Goal: Use online tool/utility: Utilize a website feature to perform a specific function

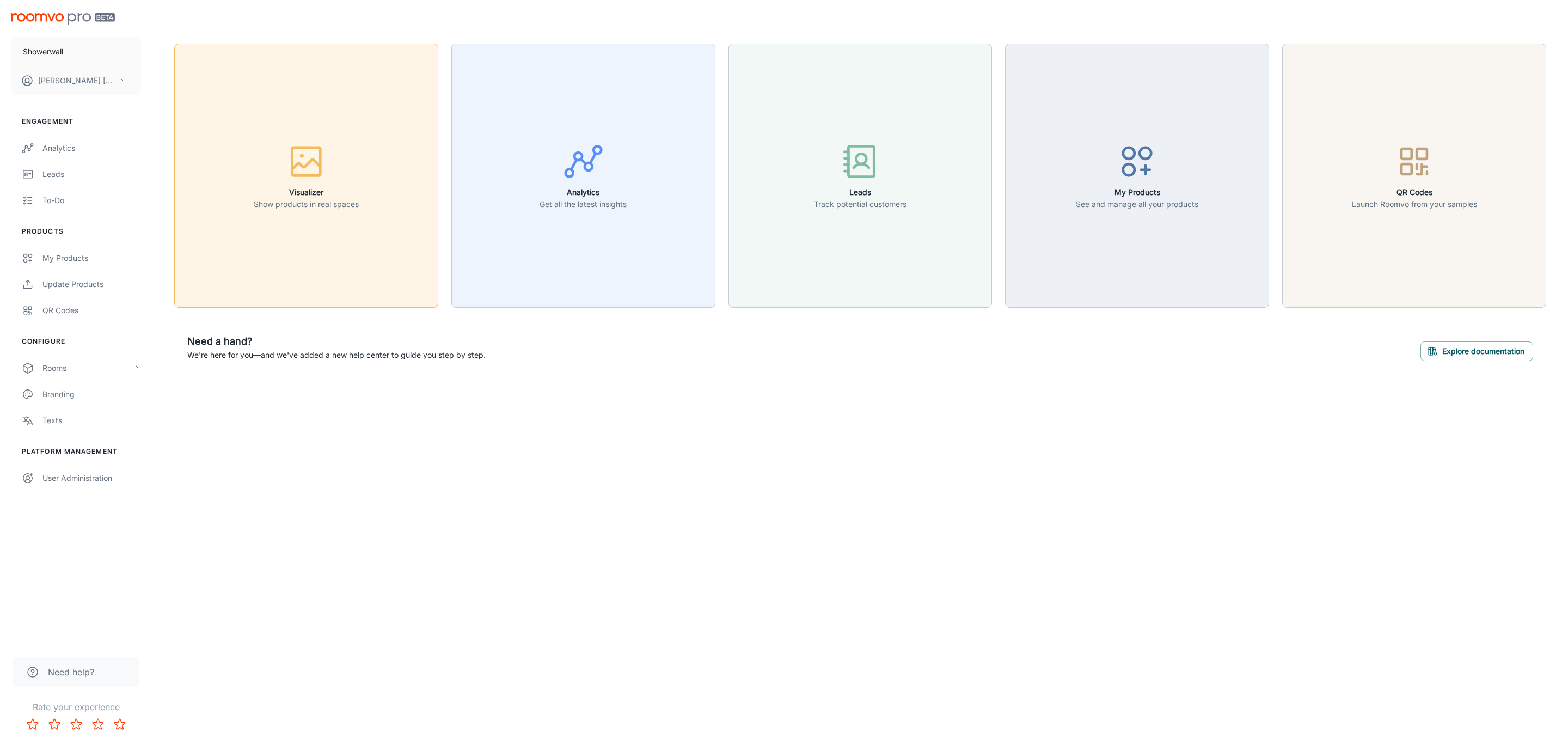
click at [359, 249] on button "Visualizer Show products in real spaces" at bounding box center [306, 176] width 264 height 264
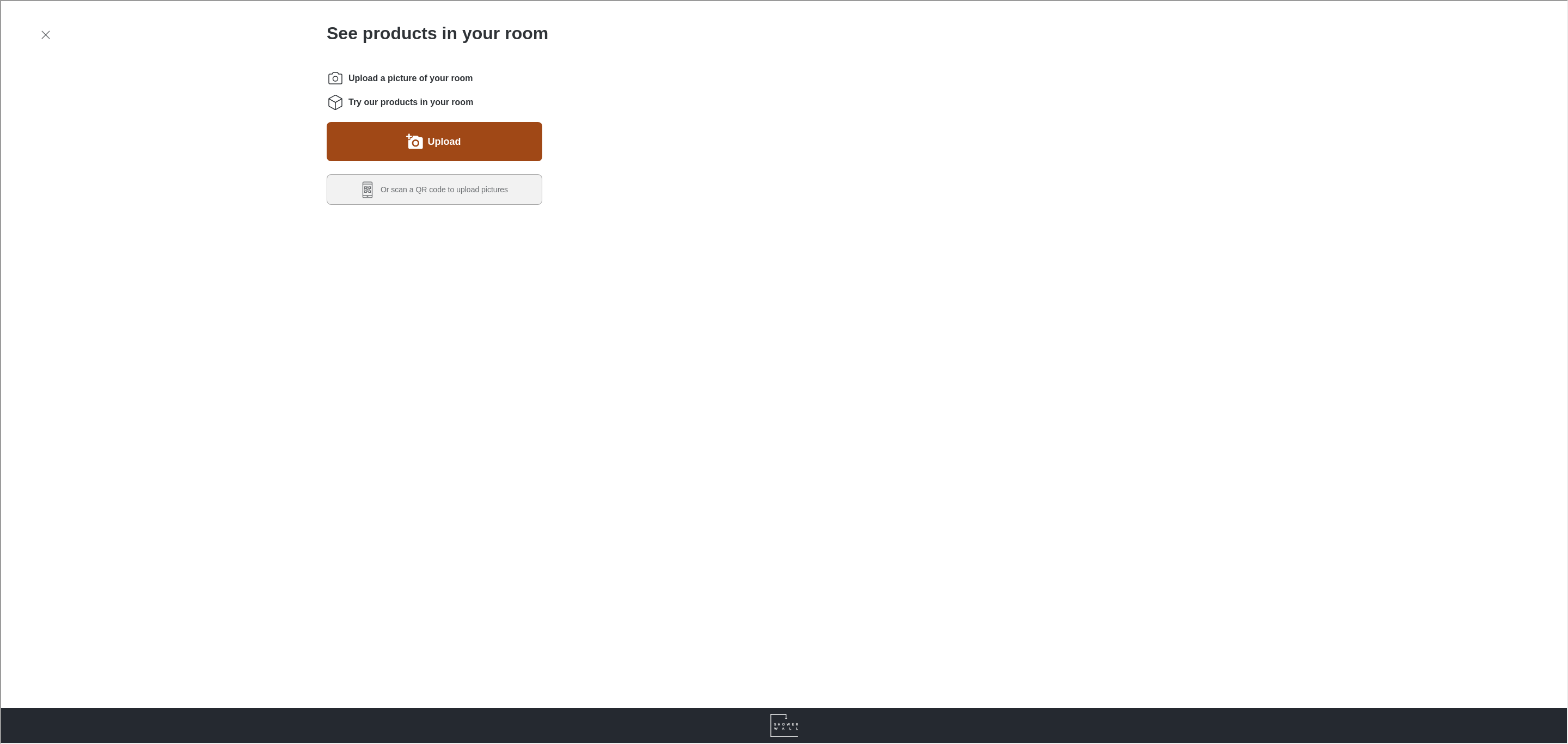
click at [413, 131] on button "Upload" at bounding box center [433, 141] width 215 height 39
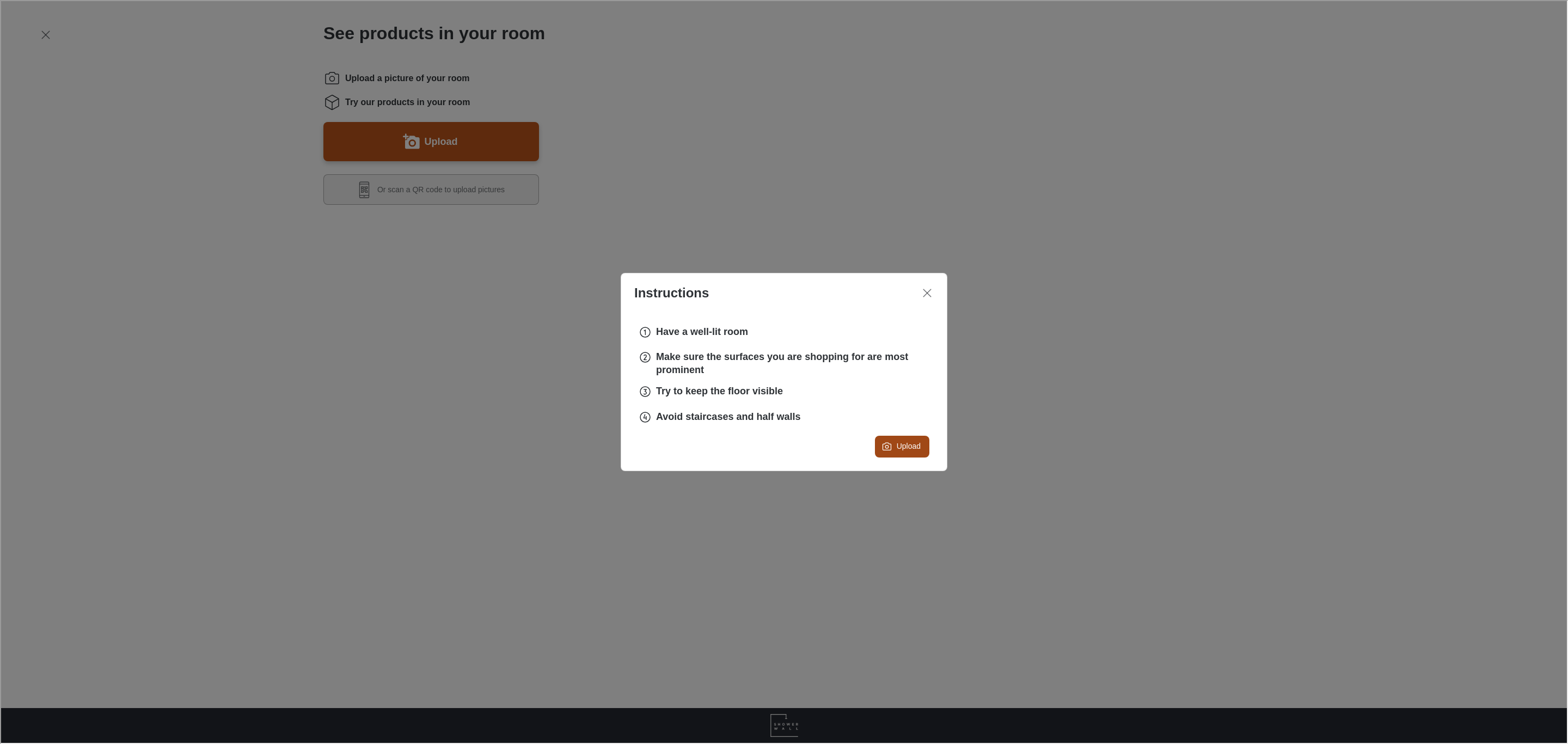
click at [925, 443] on button "Upload" at bounding box center [901, 446] width 54 height 22
click at [494, 555] on div "Instructions Have a well-lit room Make sure the surfaces you are shopping for a…" at bounding box center [783, 371] width 1566 height 742
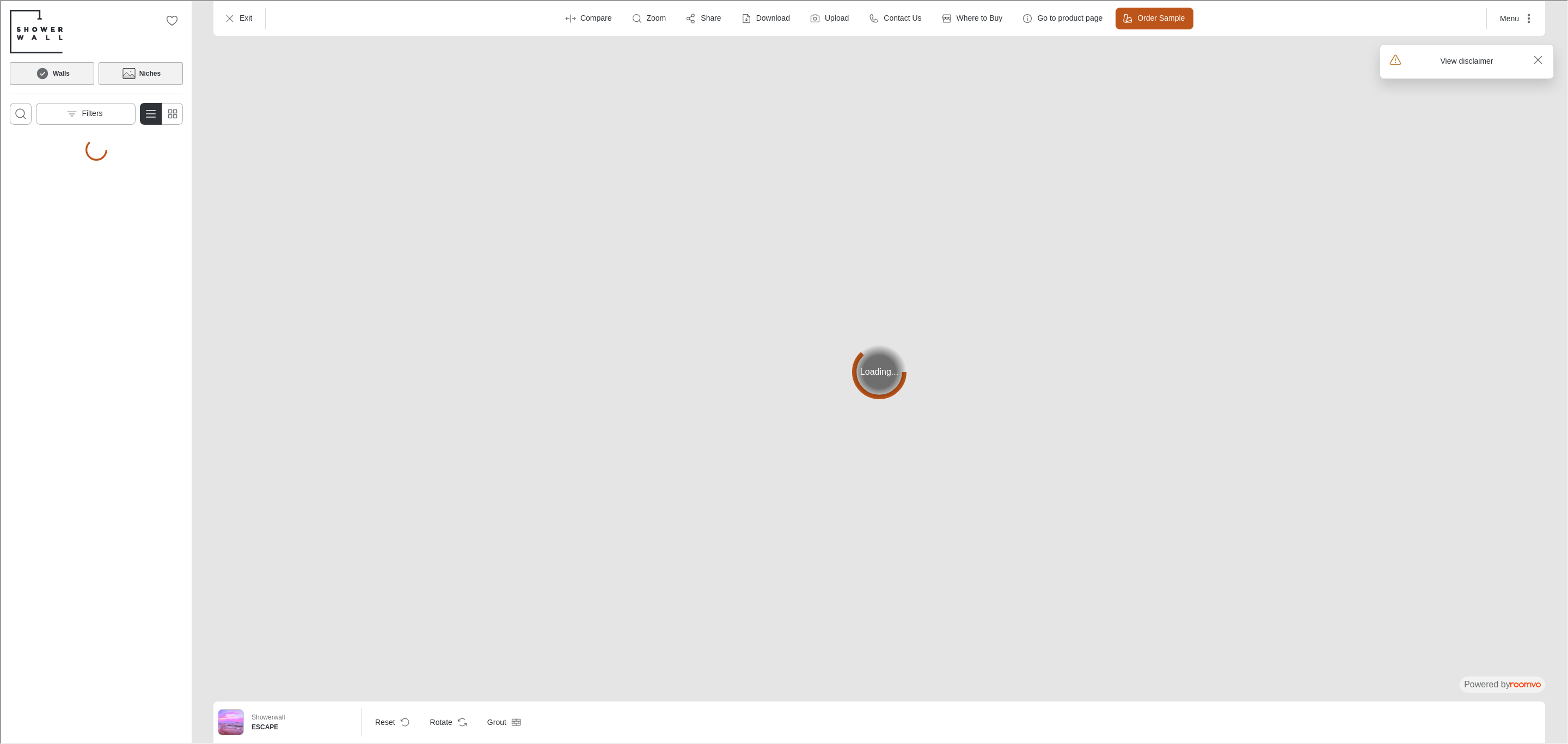
click at [152, 79] on button "Niches" at bounding box center [139, 72] width 85 height 23
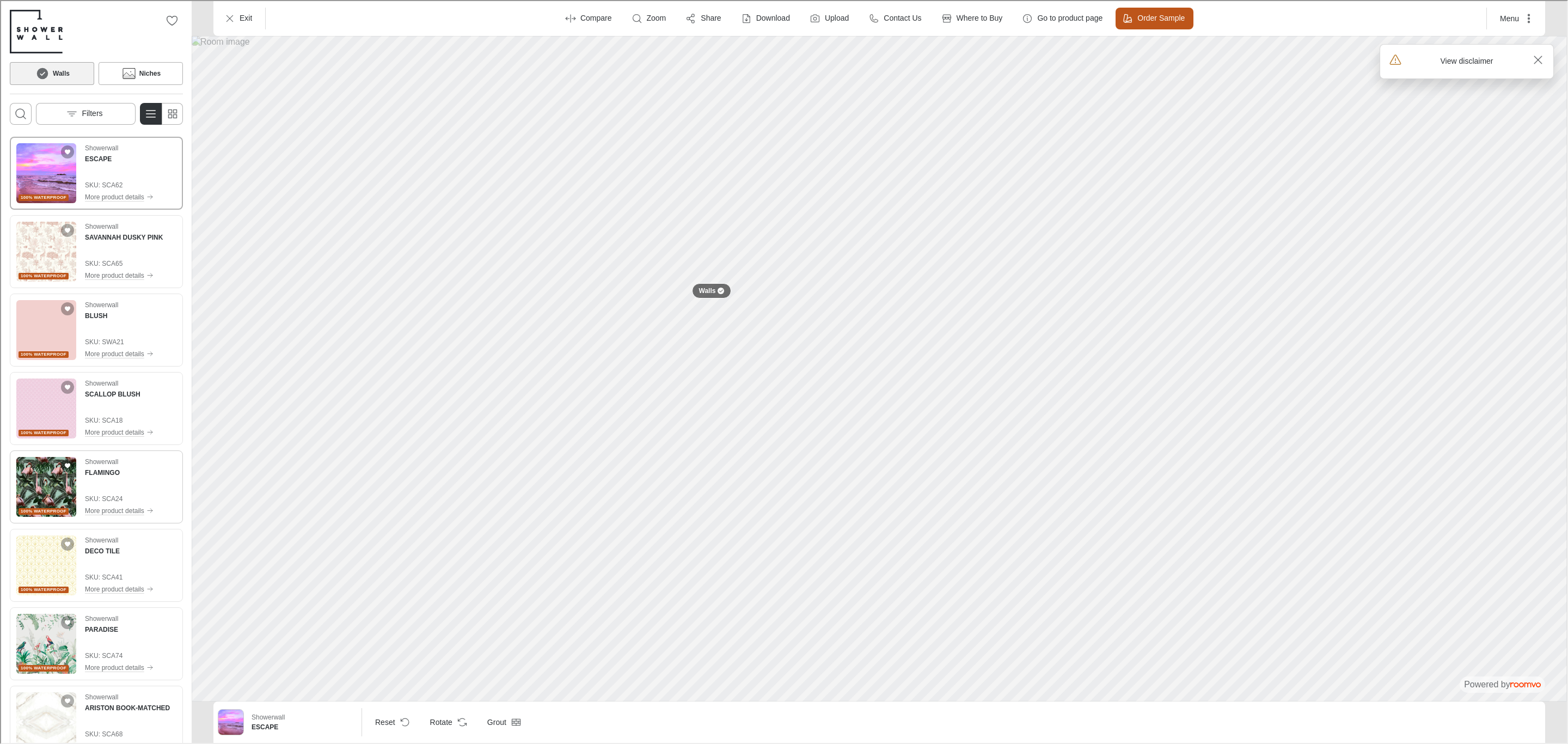
click at [38, 488] on img "See FLAMINGO in the room" at bounding box center [45, 486] width 60 height 60
click at [136, 69] on icon at bounding box center [128, 72] width 16 height 13
click at [116, 72] on button "Niches" at bounding box center [139, 72] width 85 height 23
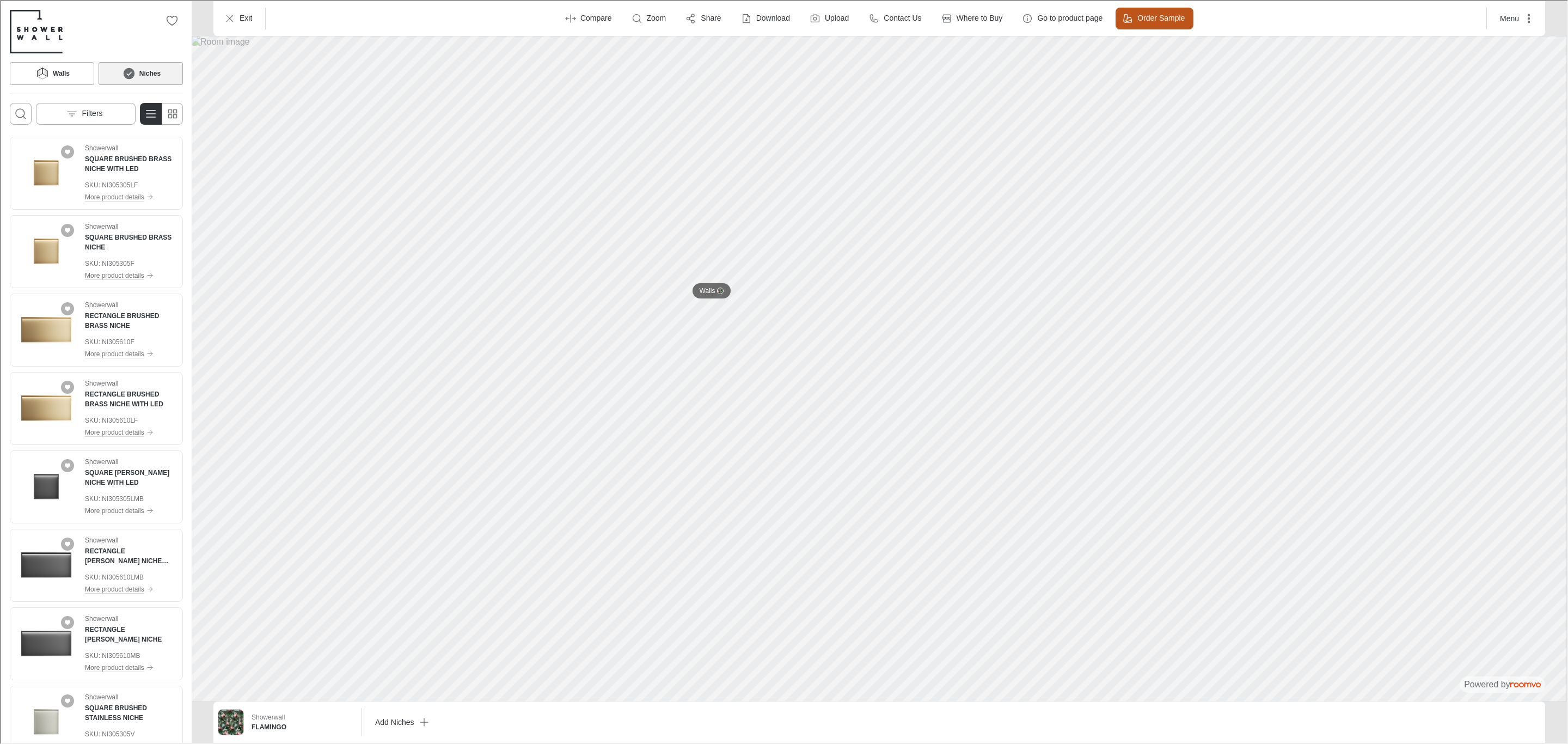
click at [880, 393] on div "0 Walls Niches Filters Showerwall SQUARE BRUSHED BRASS NICHE WITH LED SKU: NI30…" at bounding box center [783, 371] width 1566 height 742
click at [31, 170] on img "See SQUARE BRUSHED BRASS NICHE WITH LED in the room" at bounding box center [45, 172] width 60 height 60
click at [54, 337] on img "See RECTANGLE BRUSHED BRASS NICHE in the room" at bounding box center [45, 329] width 60 height 60
click at [129, 355] on p "More product details" at bounding box center [113, 353] width 59 height 10
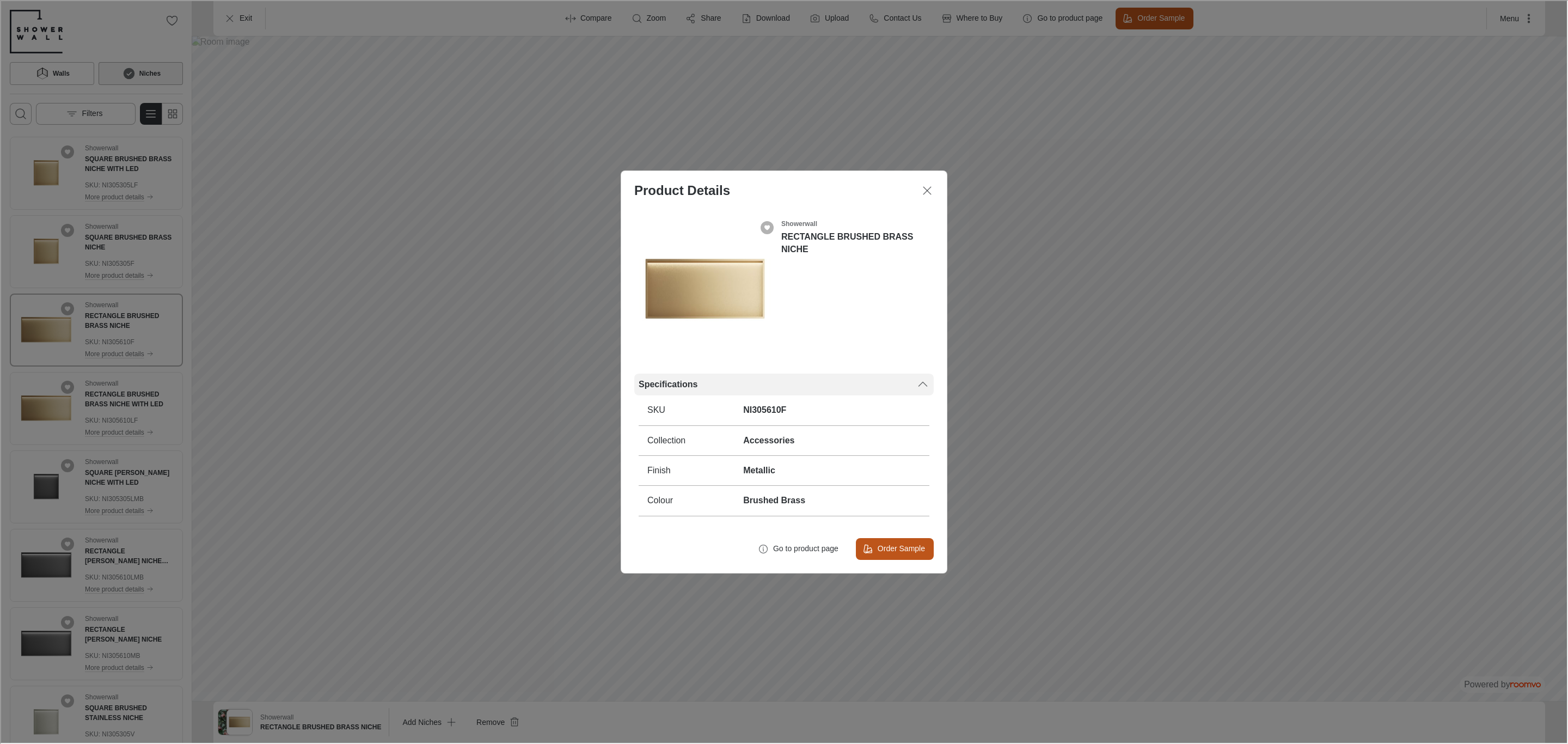
drag, startPoint x: 933, startPoint y: 363, endPoint x: 921, endPoint y: 377, distance: 18.4
click at [925, 371] on div "Showerwall RECTANGLE BRUSHED BRASS NICHE Specifications SKU NI305610F Collectio…" at bounding box center [783, 366] width 326 height 315
click at [921, 377] on icon at bounding box center [922, 383] width 13 height 13
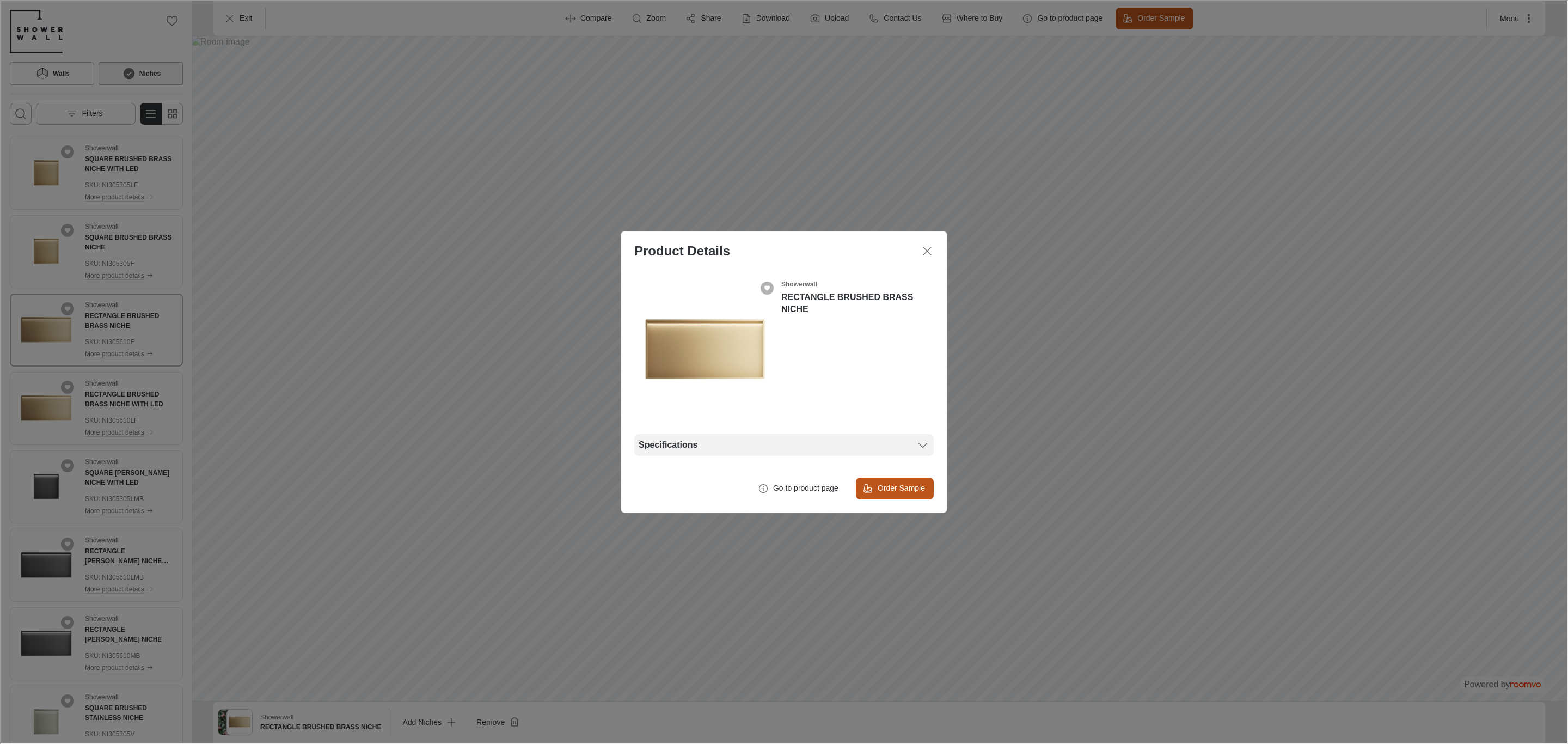
click at [923, 444] on polyline at bounding box center [922, 444] width 8 height 4
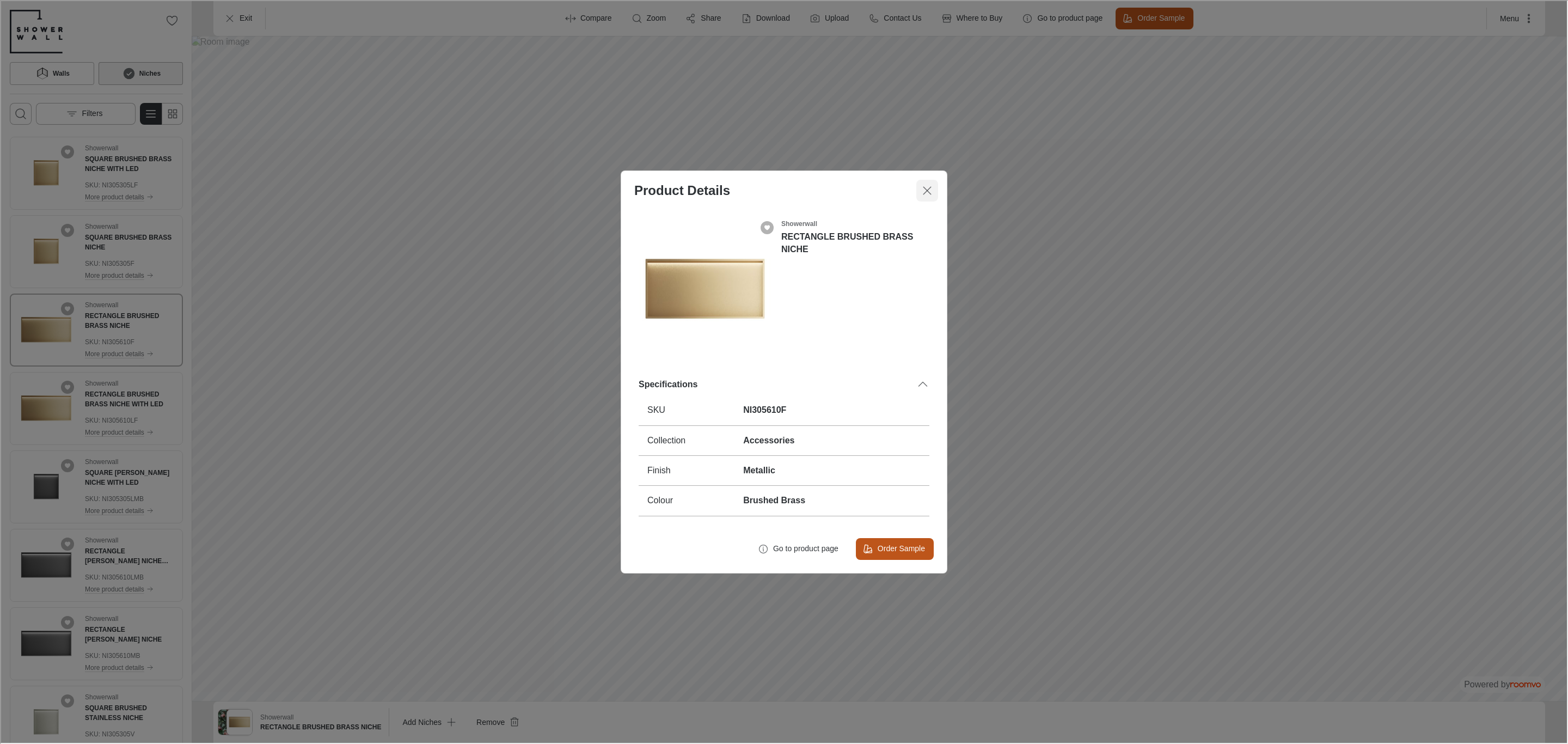
click at [928, 197] on button "Close dialog" at bounding box center [926, 189] width 22 height 22
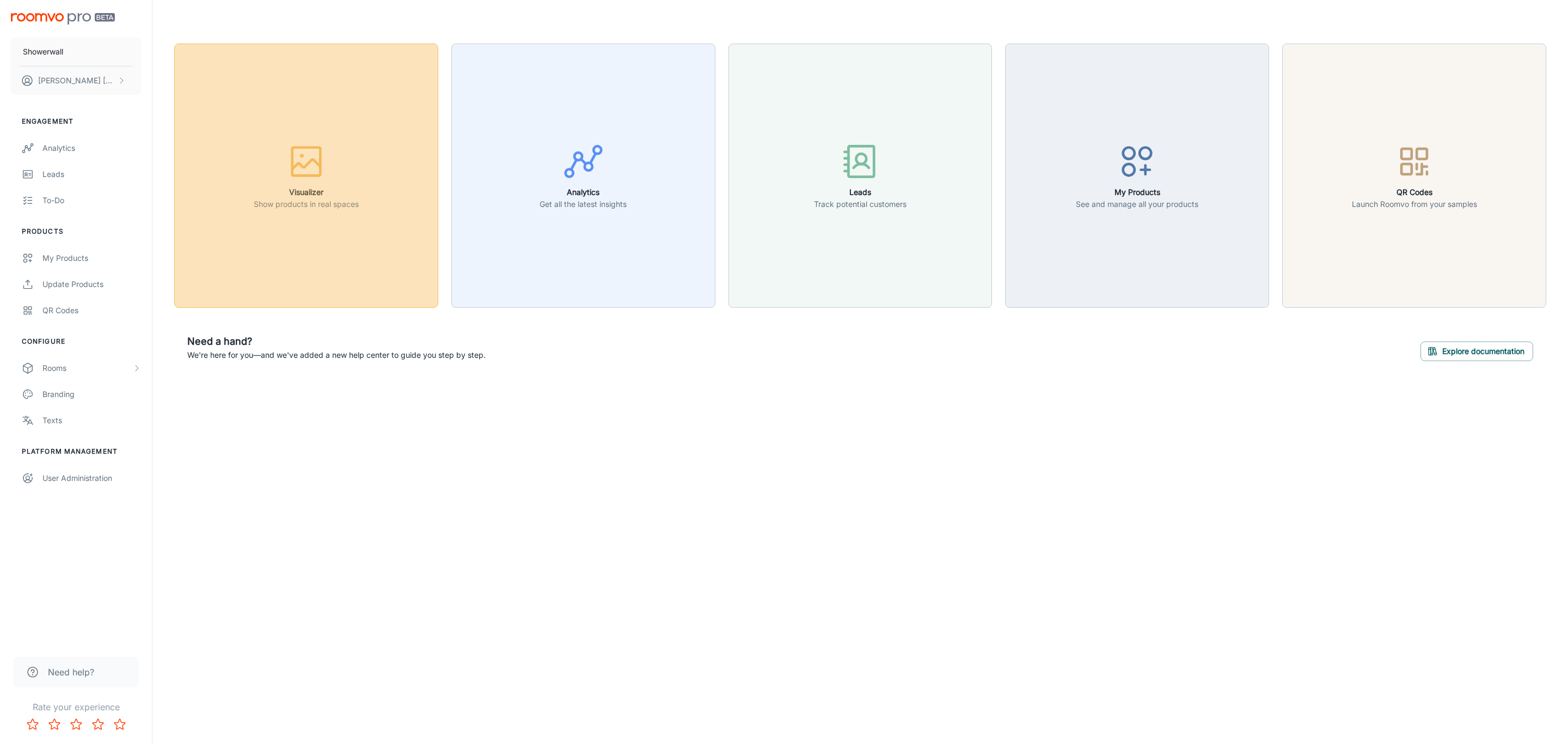
click at [317, 147] on rect "button" at bounding box center [306, 161] width 29 height 29
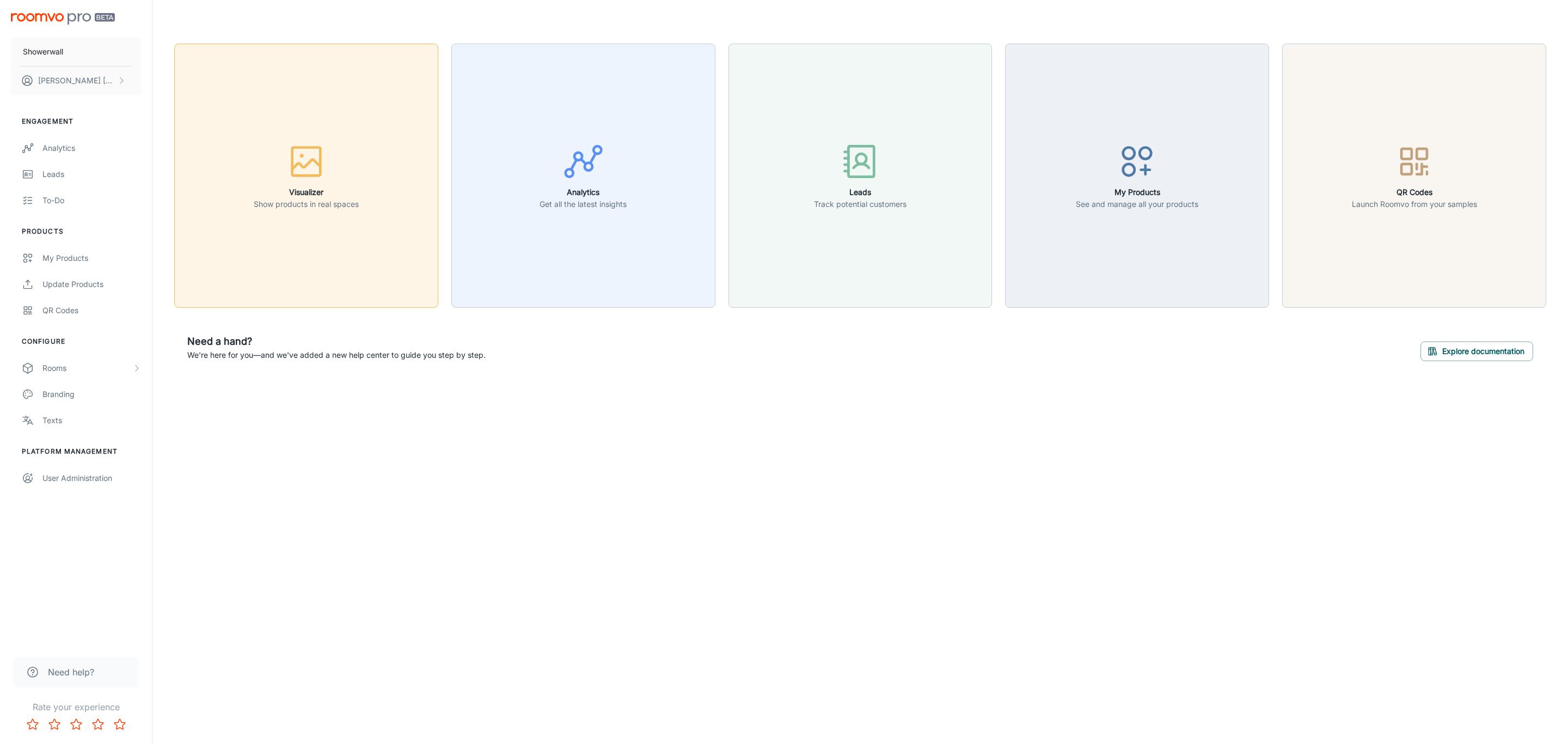
click at [309, 292] on button "Visualizer Show products in real spaces" at bounding box center [306, 176] width 264 height 264
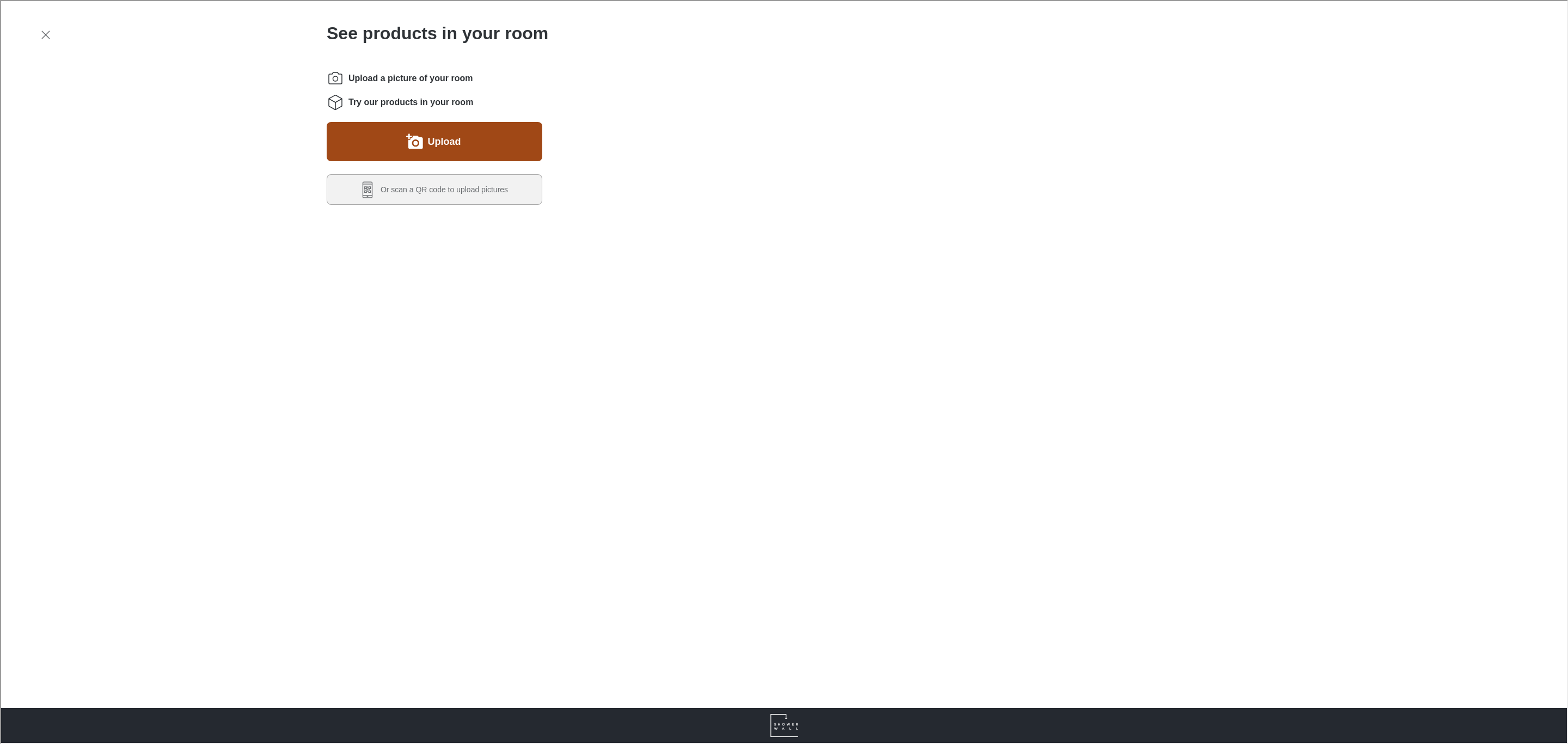
click at [397, 150] on button "Upload" at bounding box center [433, 141] width 215 height 39
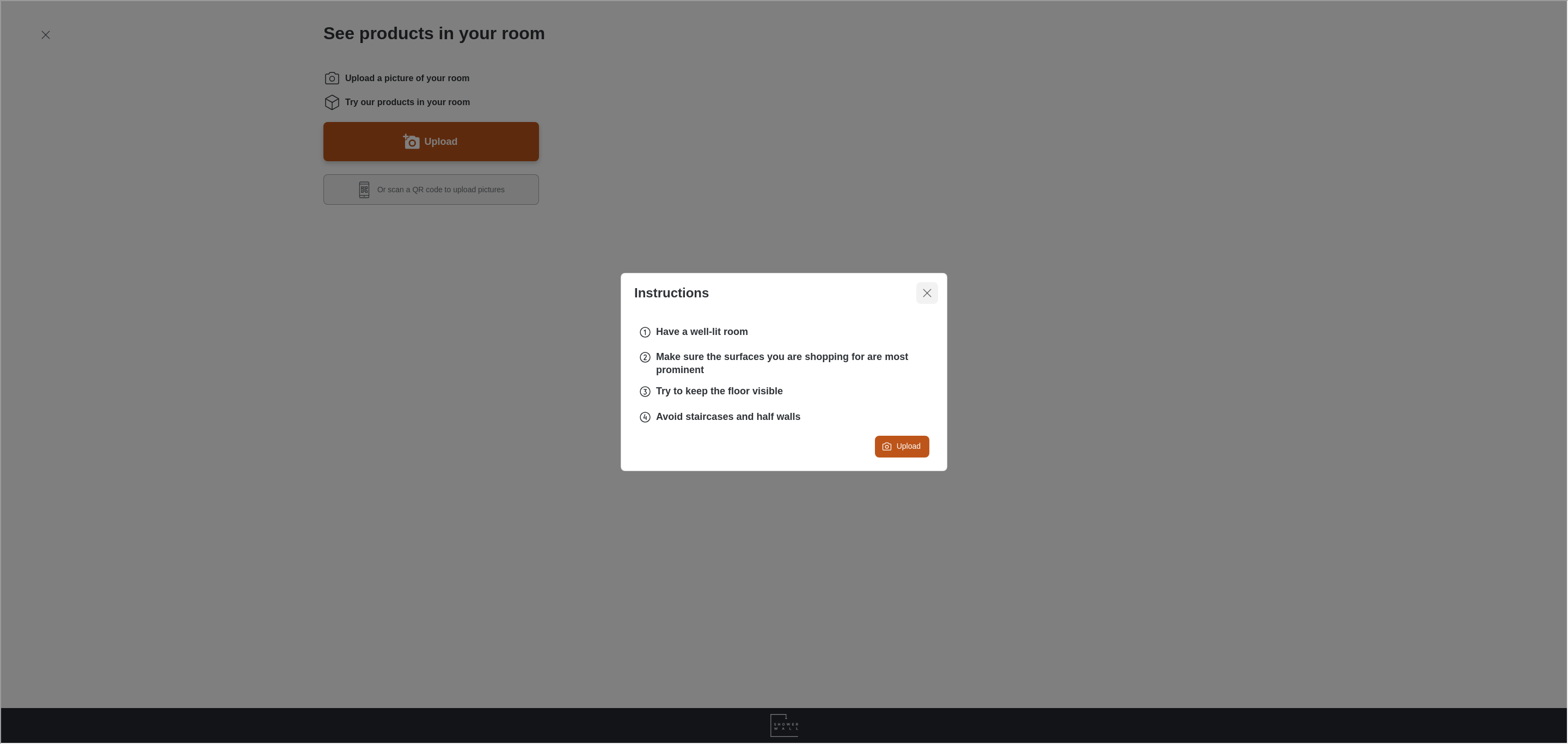
click at [931, 293] on icon "Close dialog" at bounding box center [926, 292] width 13 height 13
